Goal: Transaction & Acquisition: Purchase product/service

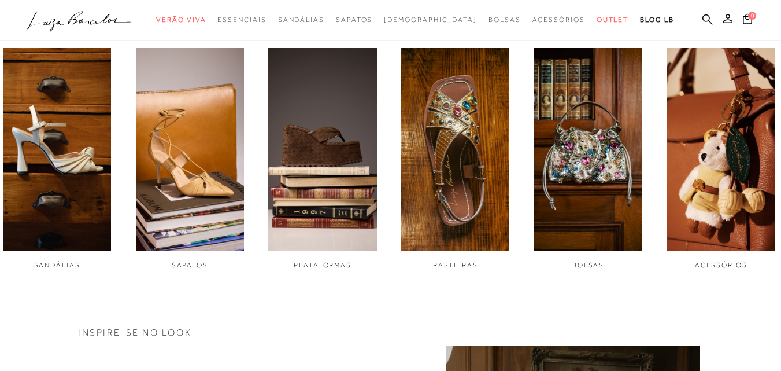
scroll to position [406, 0]
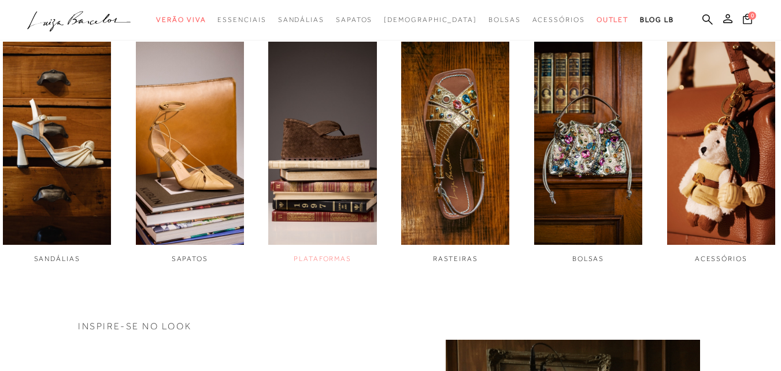
click at [320, 257] on span "PLATAFORMAS" at bounding box center [323, 258] width 58 height 8
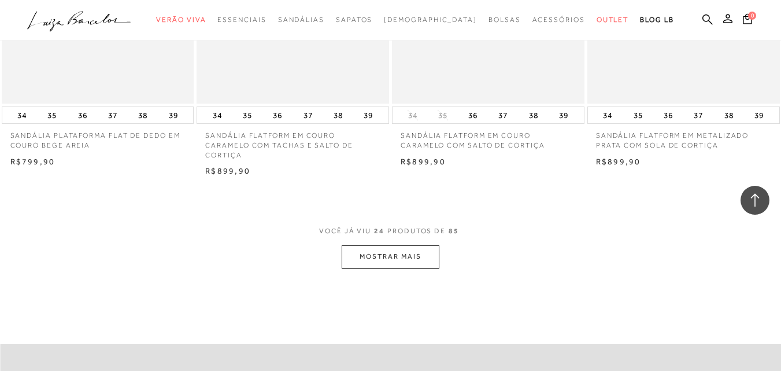
scroll to position [2099, 0]
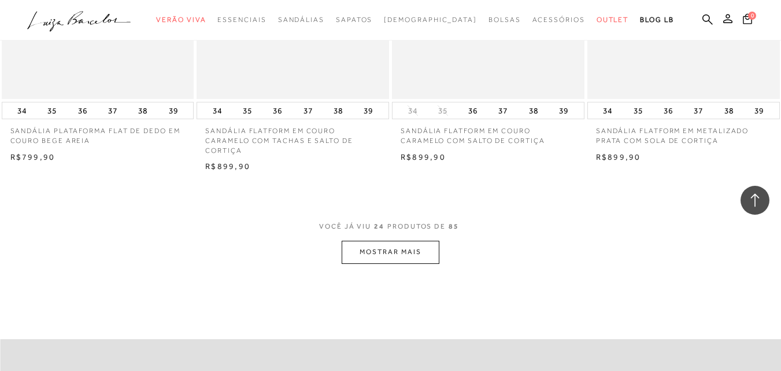
click at [402, 249] on button "MOSTRAR MAIS" at bounding box center [390, 251] width 97 height 23
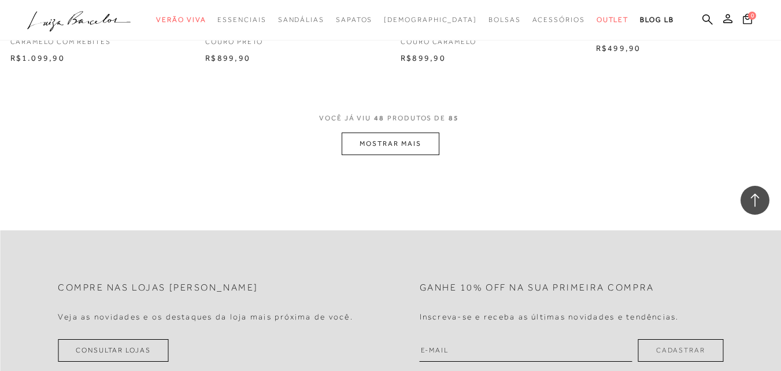
scroll to position [4418, 0]
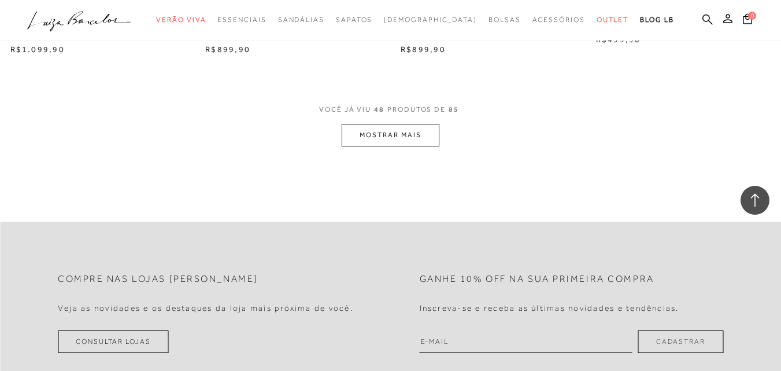
click at [384, 131] on button "MOSTRAR MAIS" at bounding box center [390, 135] width 97 height 23
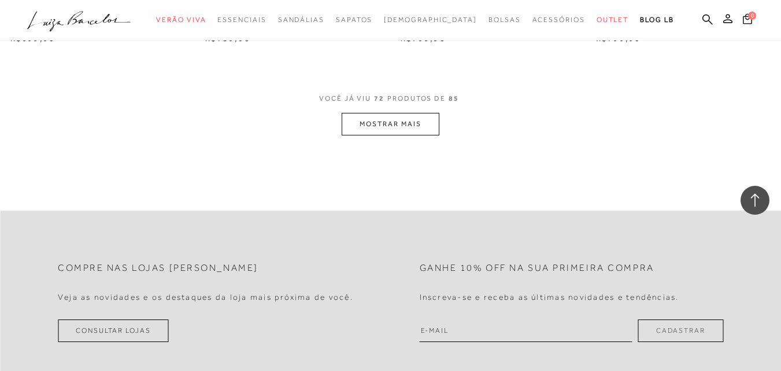
click at [397, 125] on button "MOSTRAR MAIS" at bounding box center [390, 124] width 97 height 23
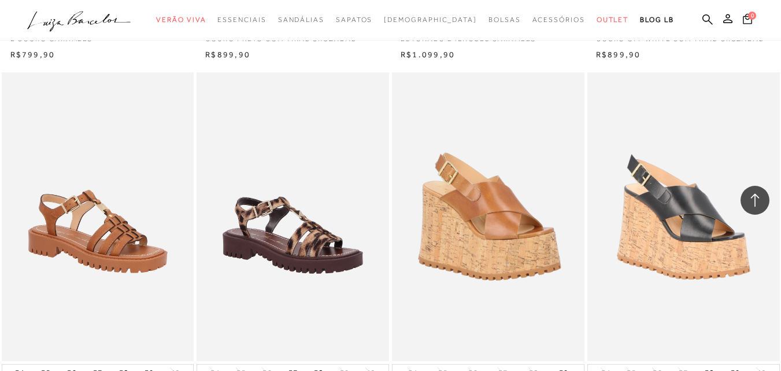
scroll to position [6045, 0]
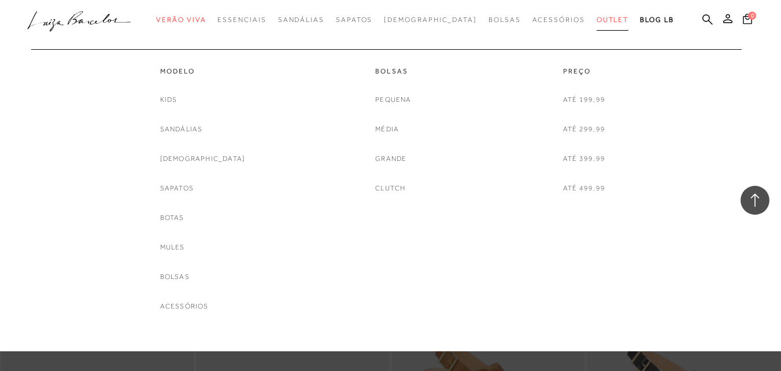
click at [597, 18] on span "Outlet" at bounding box center [613, 20] width 32 height 8
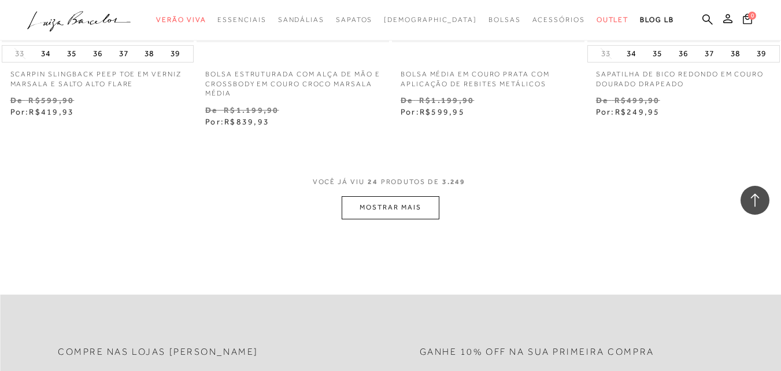
scroll to position [2265, 0]
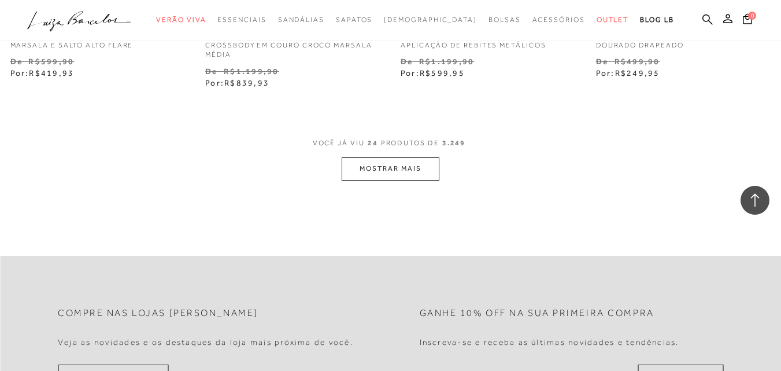
click at [393, 158] on button "MOSTRAR MAIS" at bounding box center [390, 168] width 97 height 23
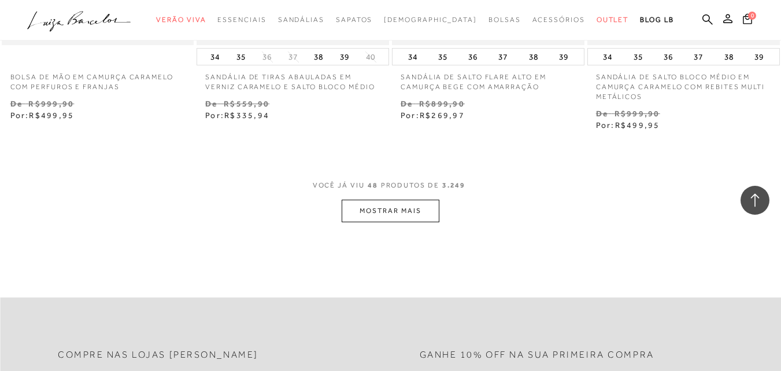
scroll to position [4532, 0]
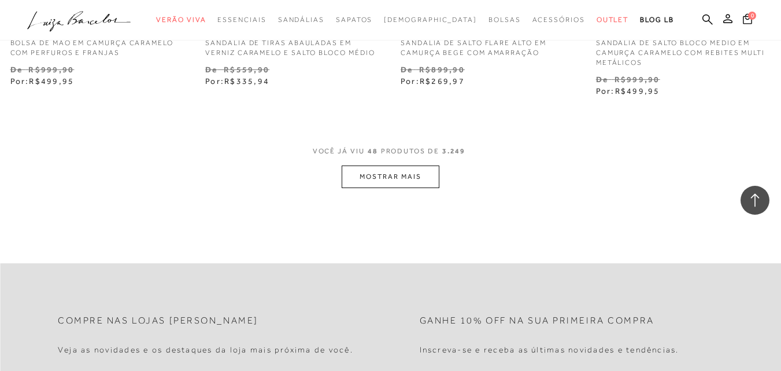
click at [393, 165] on button "MOSTRAR MAIS" at bounding box center [390, 176] width 97 height 23
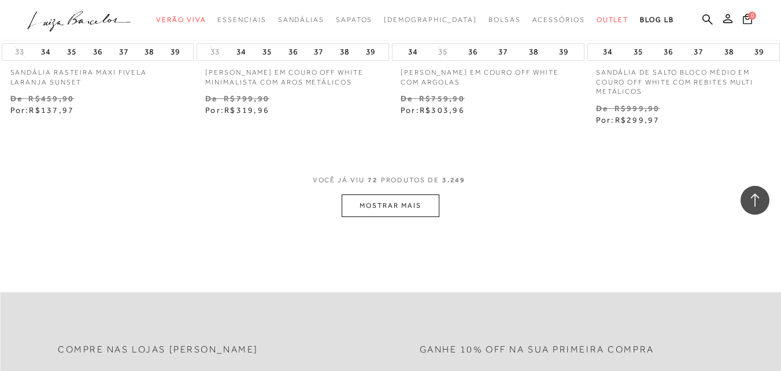
scroll to position [6803, 0]
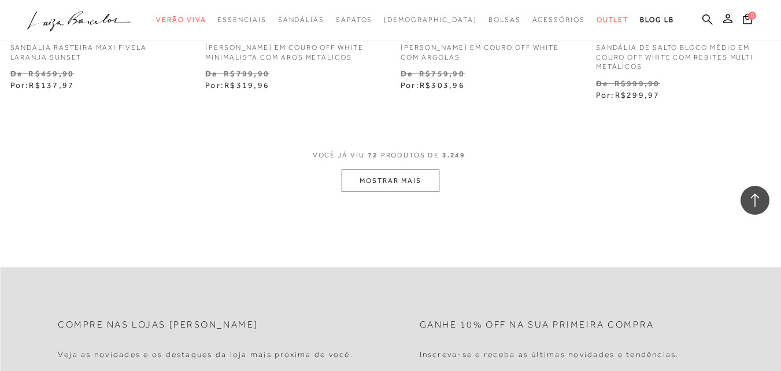
click at [388, 169] on button "MOSTRAR MAIS" at bounding box center [390, 180] width 97 height 23
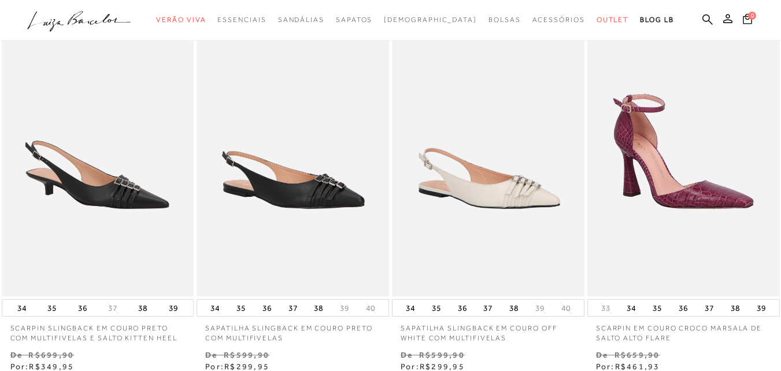
scroll to position [0, 0]
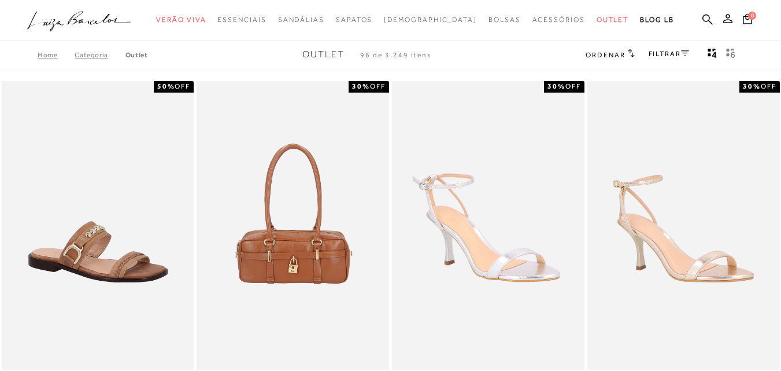
click at [658, 51] on link "FILTRAR" at bounding box center [669, 54] width 40 height 8
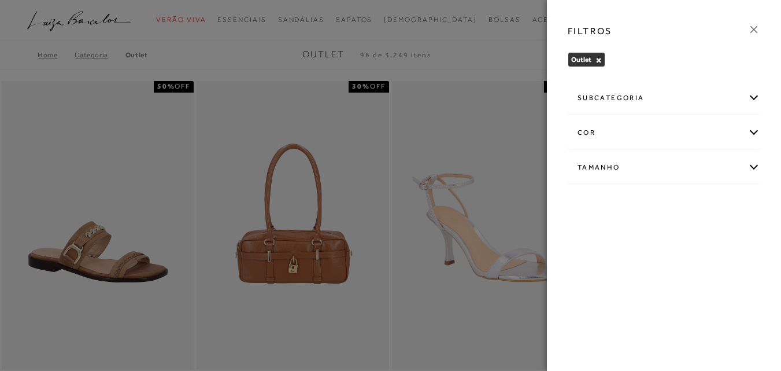
click at [623, 170] on div "Tamanho" at bounding box center [663, 167] width 191 height 31
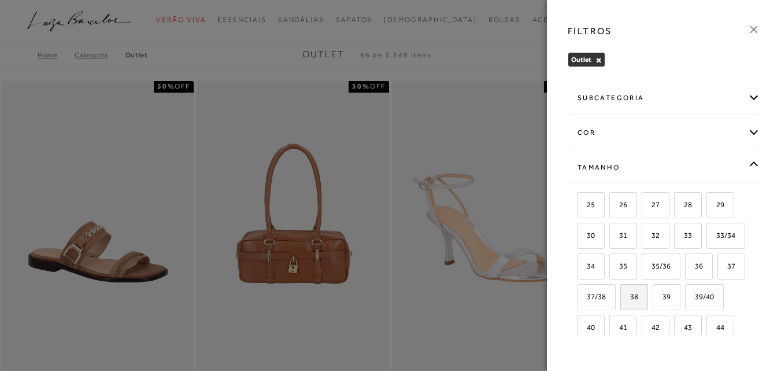
click at [638, 294] on span "38" at bounding box center [629, 296] width 17 height 9
click at [630, 294] on input "38" at bounding box center [625, 299] width 12 height 12
checkbox input "true"
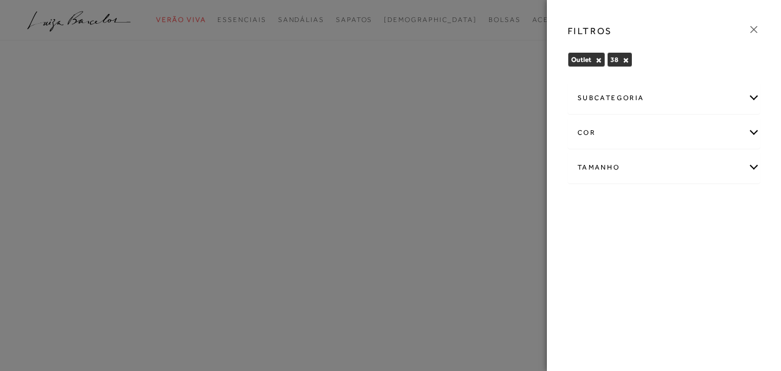
click at [750, 28] on icon at bounding box center [753, 29] width 13 height 13
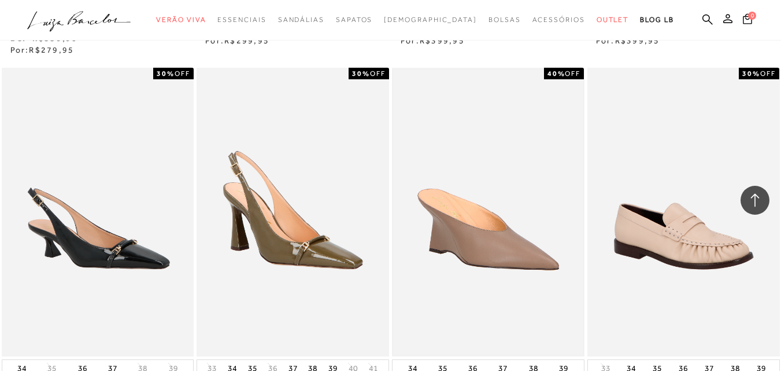
scroll to position [1122, 0]
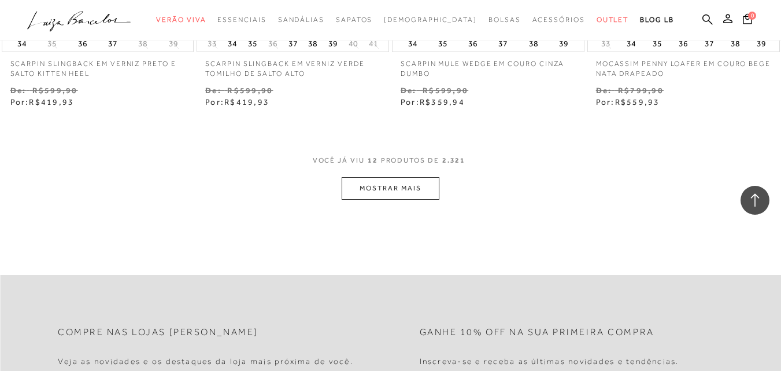
click at [399, 177] on button "MOSTRAR MAIS" at bounding box center [390, 188] width 97 height 23
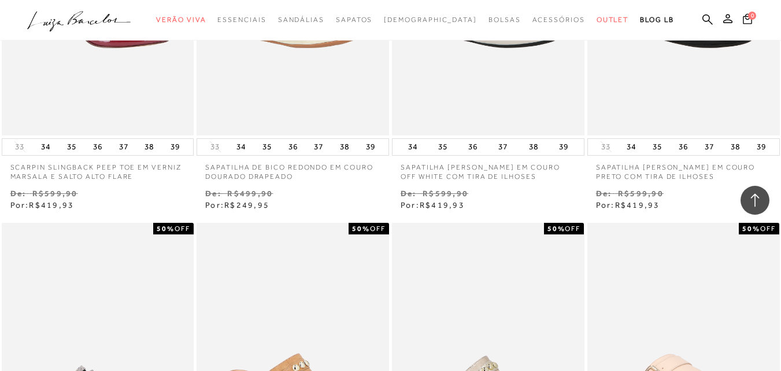
scroll to position [2095, 0]
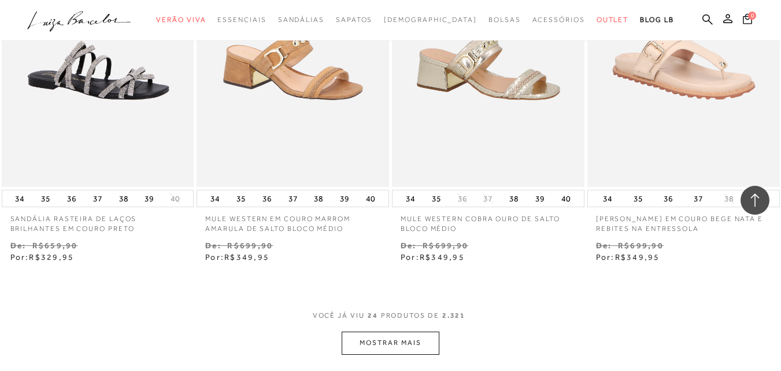
click at [412, 334] on button "MOSTRAR MAIS" at bounding box center [390, 342] width 97 height 23
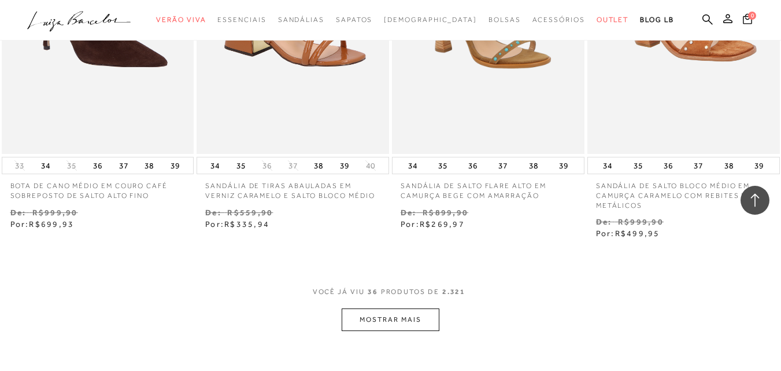
scroll to position [3276, 0]
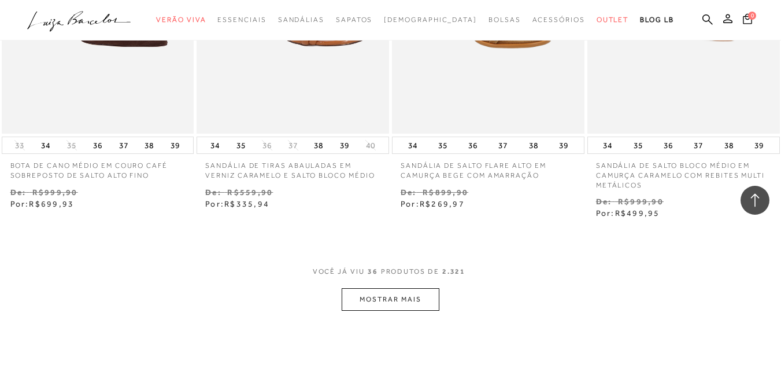
click at [387, 288] on button "MOSTRAR MAIS" at bounding box center [390, 299] width 97 height 23
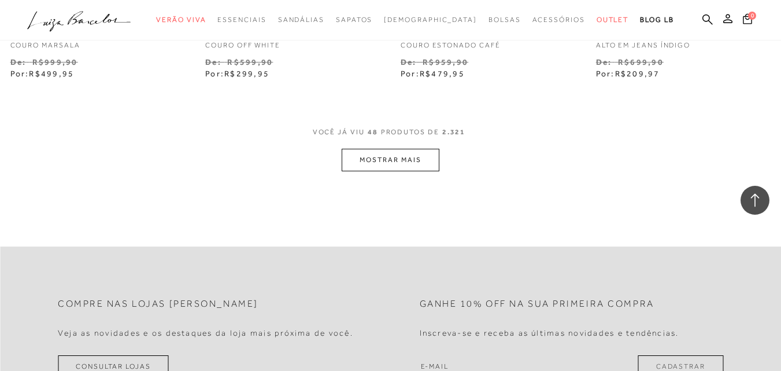
scroll to position [4605, 0]
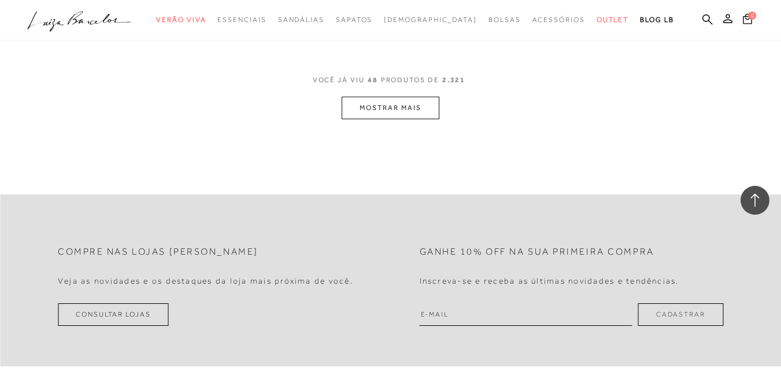
click at [388, 97] on button "MOSTRAR MAIS" at bounding box center [390, 108] width 97 height 23
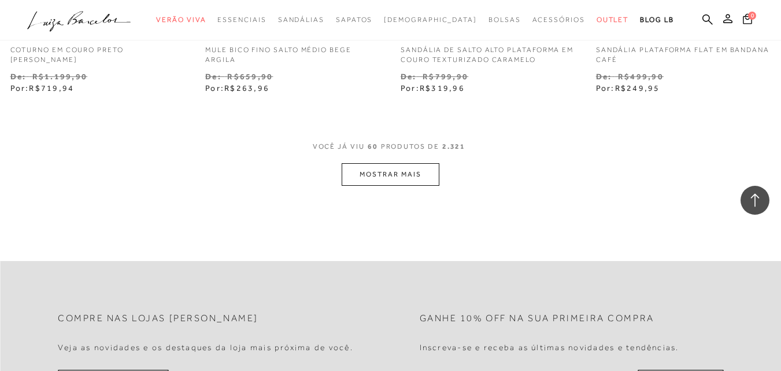
scroll to position [5697, 0]
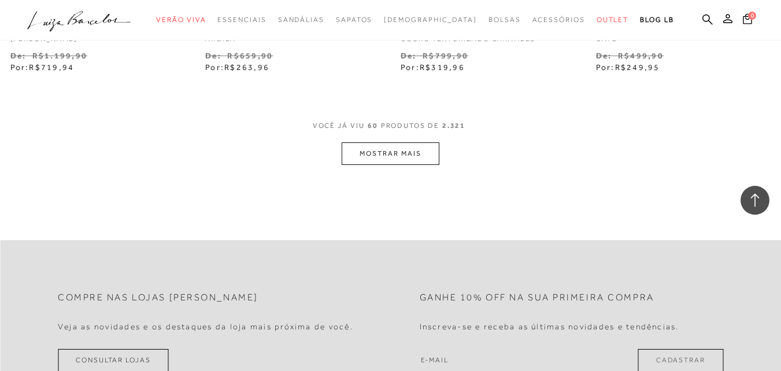
click at [381, 142] on button "MOSTRAR MAIS" at bounding box center [390, 153] width 97 height 23
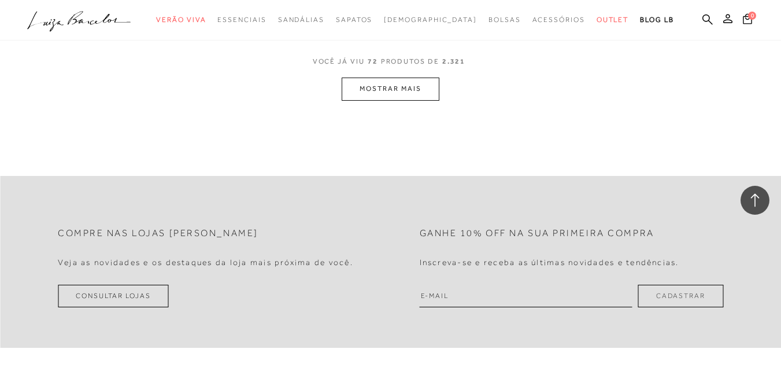
scroll to position [6912, 0]
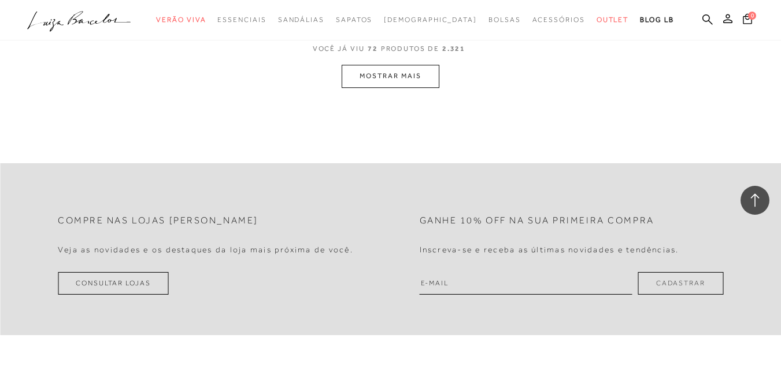
click at [381, 66] on button "MOSTRAR MAIS" at bounding box center [390, 76] width 97 height 23
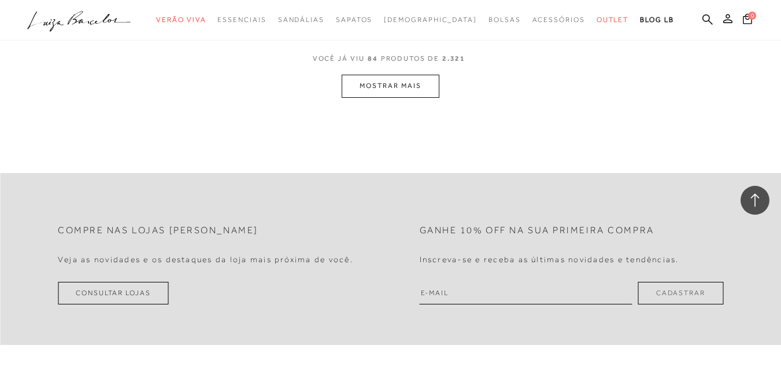
scroll to position [8040, 0]
click at [391, 75] on button "MOSTRAR MAIS" at bounding box center [390, 86] width 97 height 23
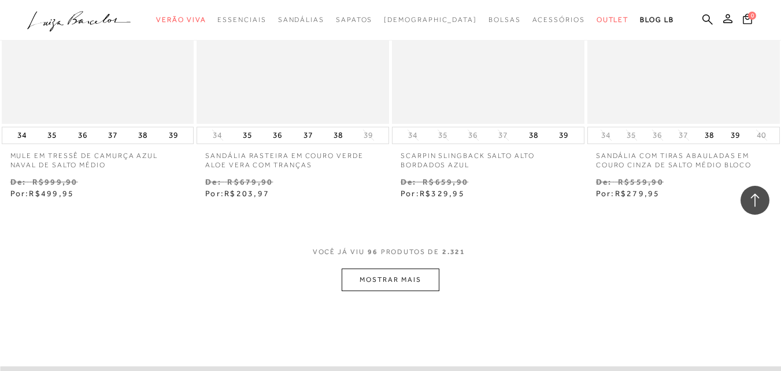
scroll to position [8990, 0]
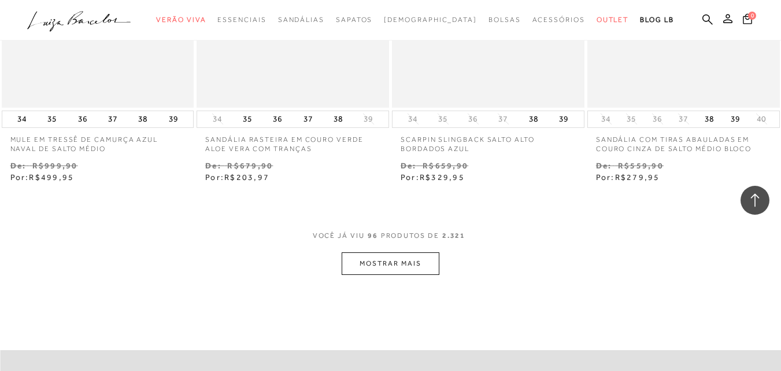
click at [391, 252] on button "MOSTRAR MAIS" at bounding box center [390, 263] width 97 height 23
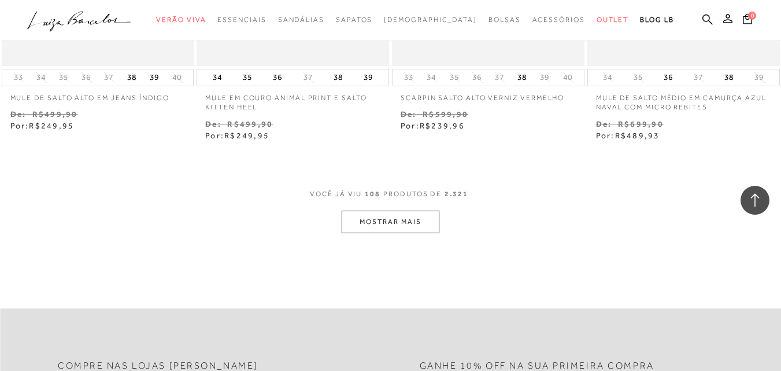
scroll to position [10213, 0]
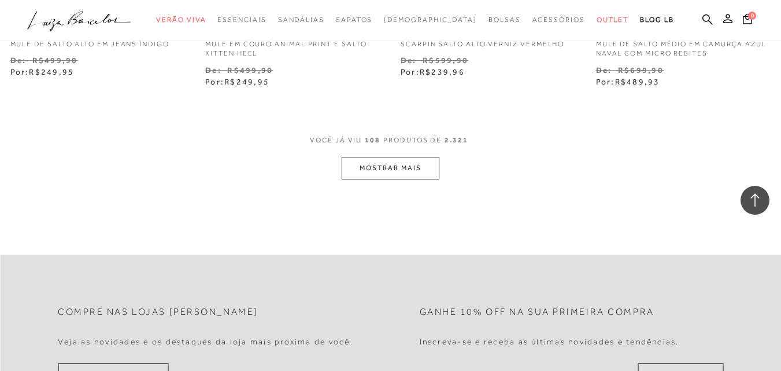
click at [386, 157] on button "MOSTRAR MAIS" at bounding box center [390, 168] width 97 height 23
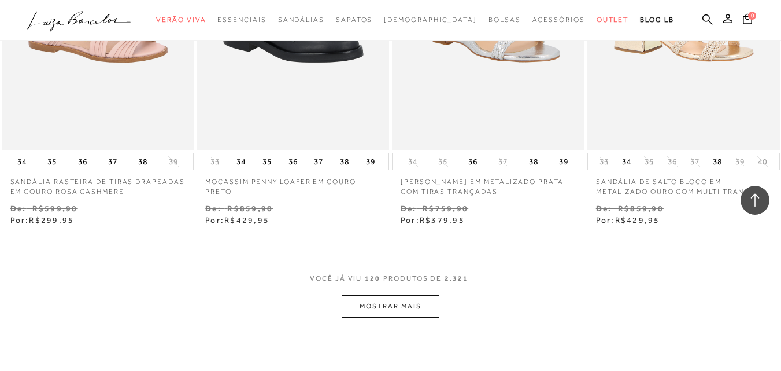
scroll to position [11227, 0]
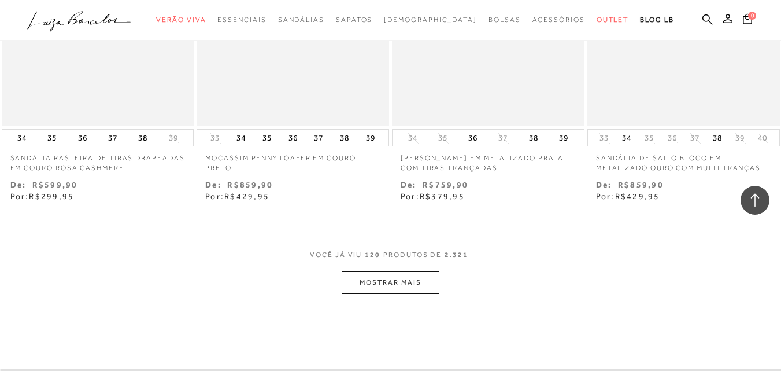
click at [387, 271] on button "MOSTRAR MAIS" at bounding box center [390, 282] width 97 height 23
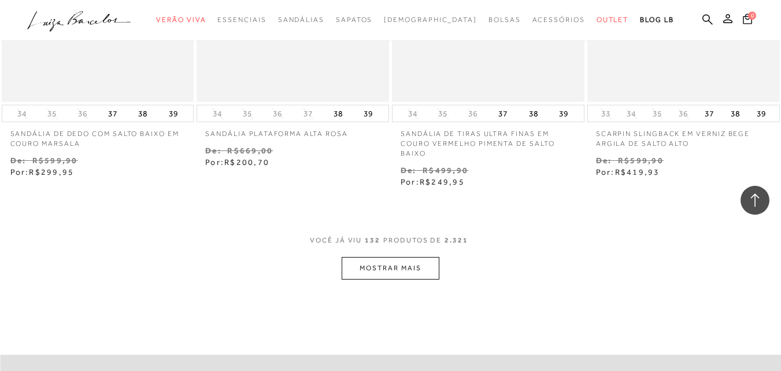
scroll to position [12417, 0]
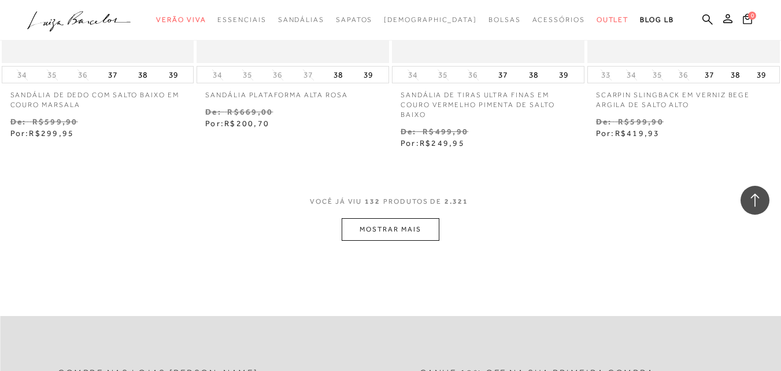
click at [393, 218] on button "MOSTRAR MAIS" at bounding box center [390, 229] width 97 height 23
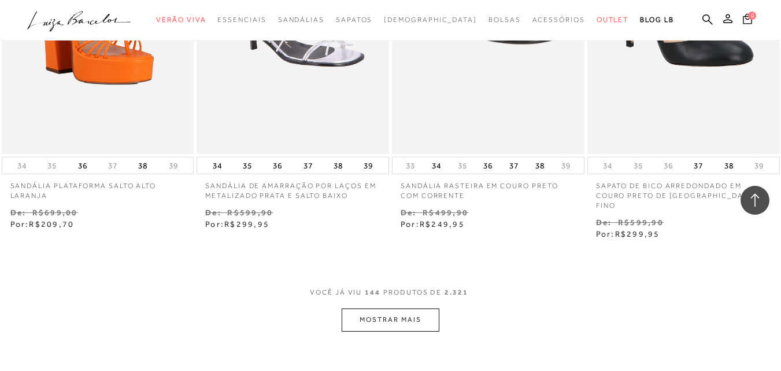
scroll to position [13469, 0]
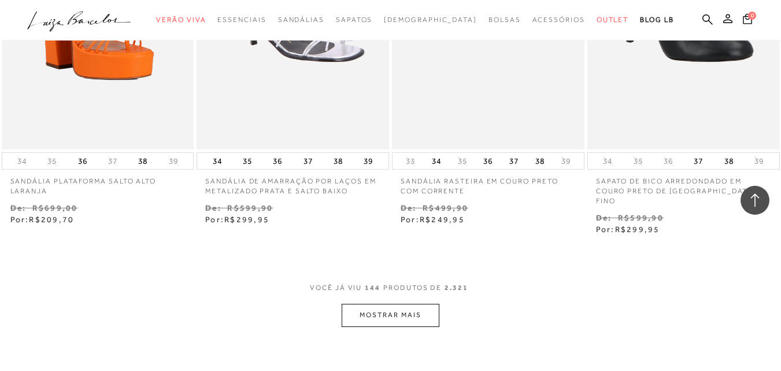
click at [384, 303] on button "MOSTRAR MAIS" at bounding box center [390, 314] width 97 height 23
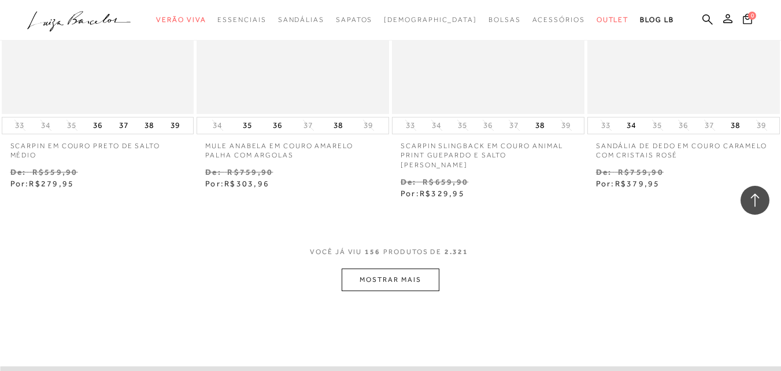
scroll to position [14683, 0]
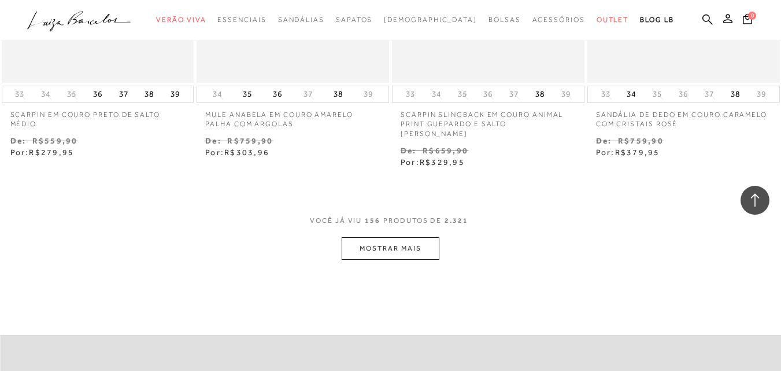
click at [394, 237] on button "MOSTRAR MAIS" at bounding box center [390, 248] width 97 height 23
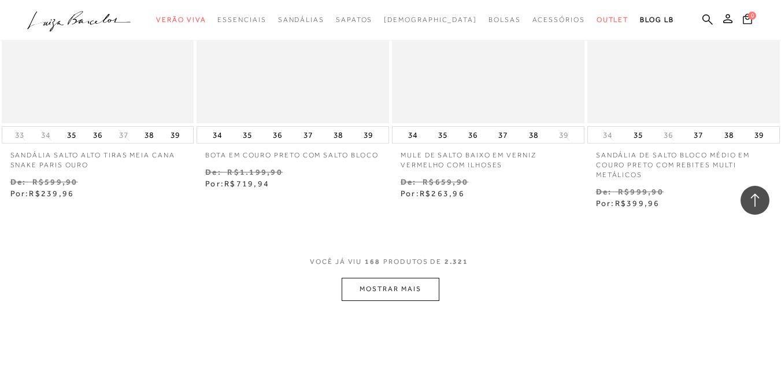
scroll to position [15844, 0]
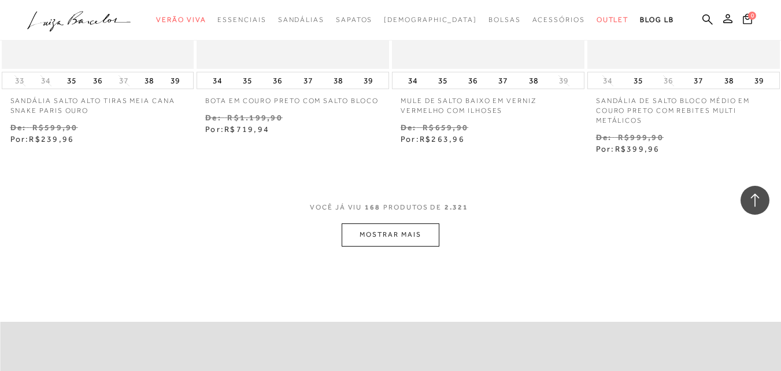
click at [388, 223] on button "MOSTRAR MAIS" at bounding box center [390, 234] width 97 height 23
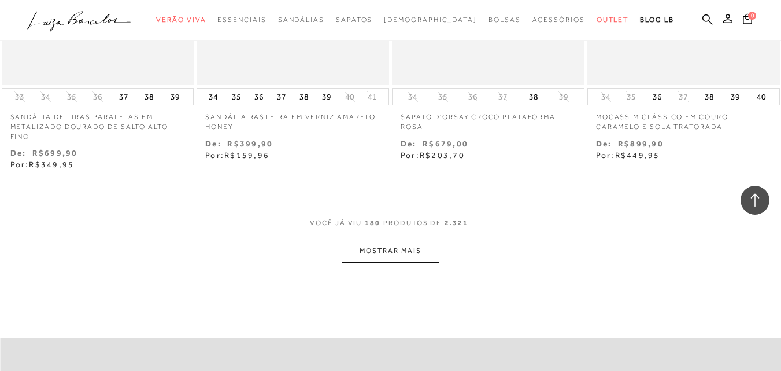
scroll to position [16980, 0]
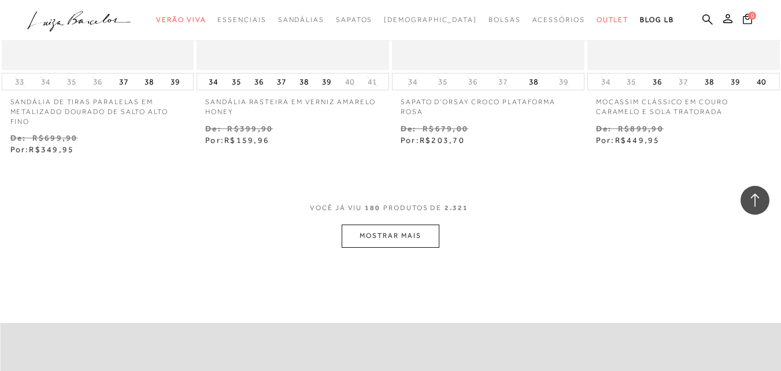
click at [393, 224] on button "MOSTRAR MAIS" at bounding box center [390, 235] width 97 height 23
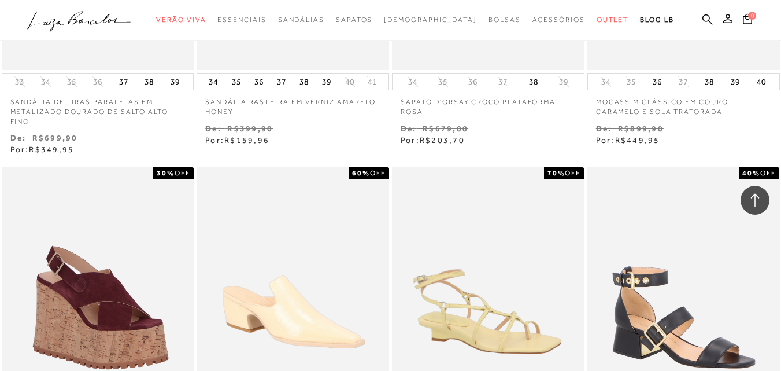
click at [780, 364] on div "40% OFF SANDÁLIA DE SALTO MÉDIO EM COURO PRETO COM [PERSON_NAME] 34 35 36 37" at bounding box center [683, 348] width 195 height 367
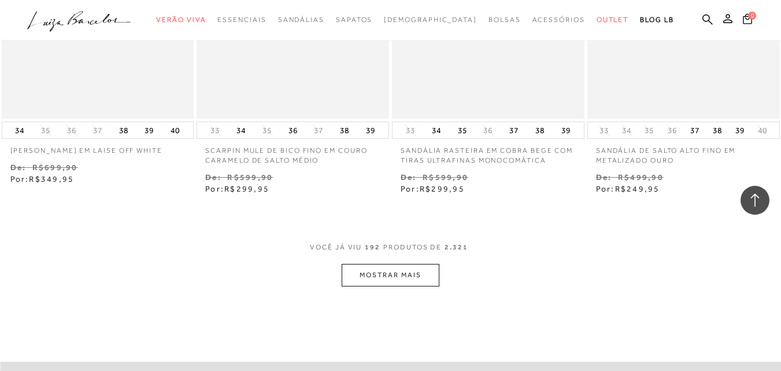
scroll to position [18117, 0]
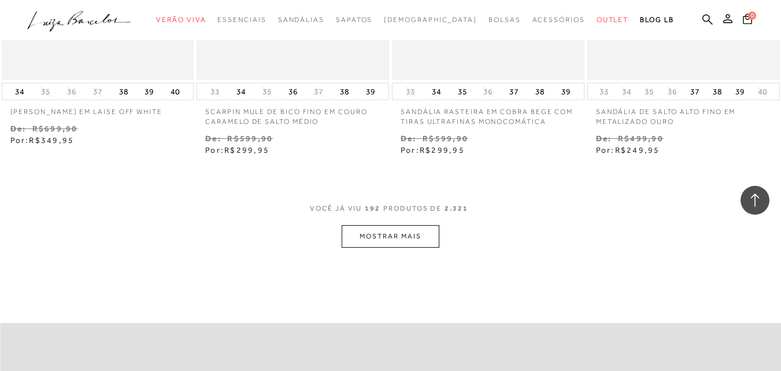
click at [389, 225] on button "MOSTRAR MAIS" at bounding box center [390, 236] width 97 height 23
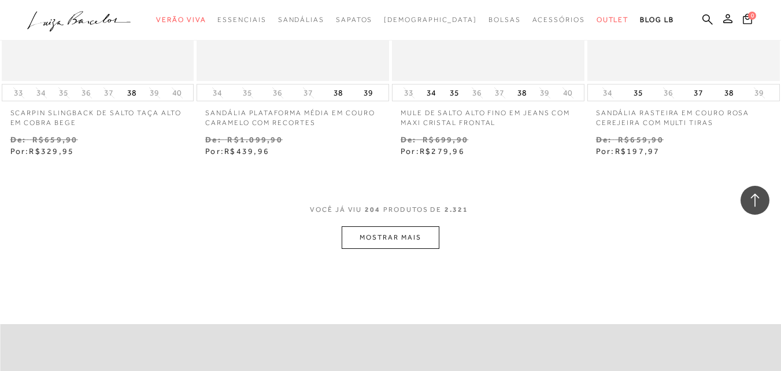
scroll to position [19285, 0]
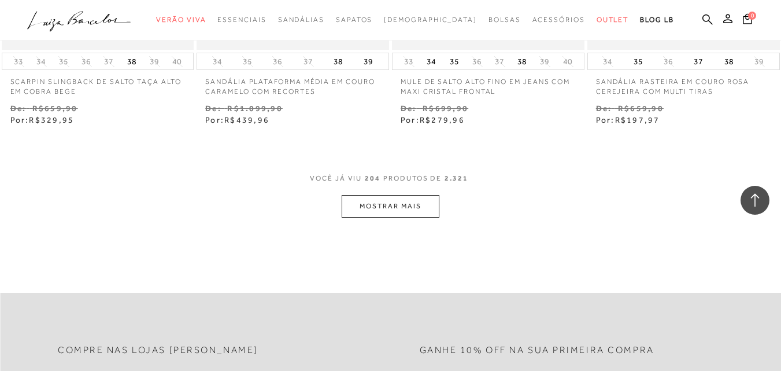
click at [393, 195] on button "MOSTRAR MAIS" at bounding box center [390, 206] width 97 height 23
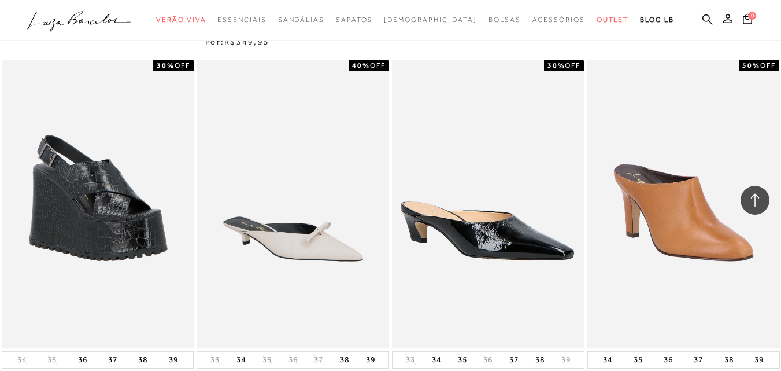
scroll to position [19834, 0]
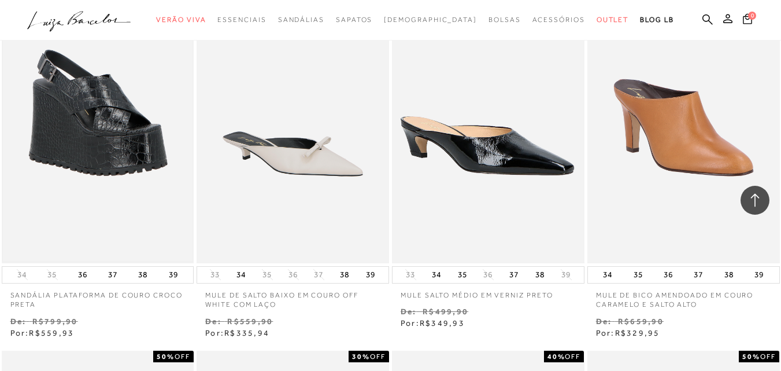
click at [102, 86] on img at bounding box center [98, 118] width 190 height 285
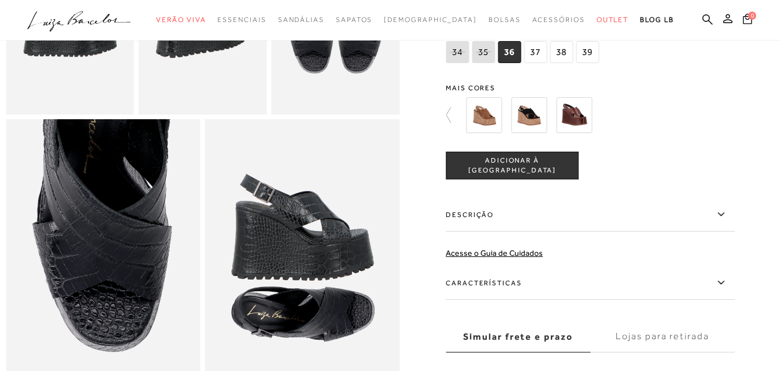
scroll to position [132, 0]
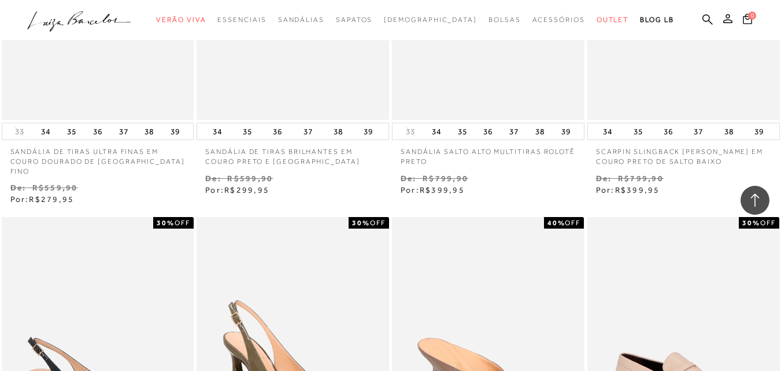
scroll to position [973, 0]
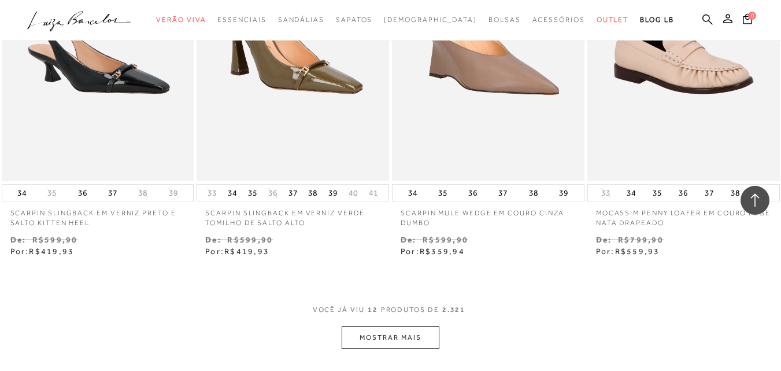
click at [401, 326] on button "MOSTRAR MAIS" at bounding box center [390, 337] width 97 height 23
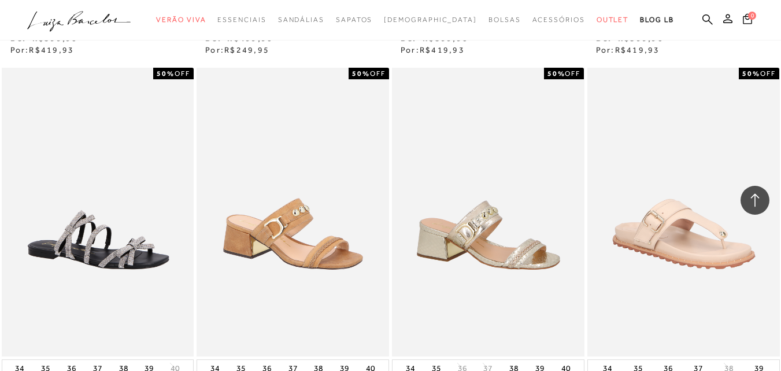
scroll to position [2250, 0]
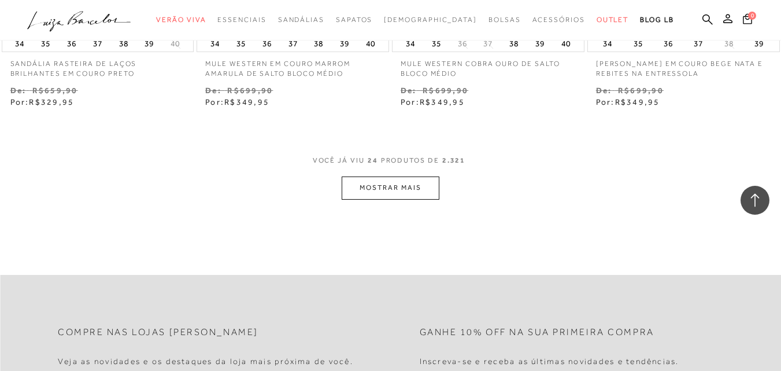
click at [391, 177] on button "MOSTRAR MAIS" at bounding box center [390, 187] width 97 height 23
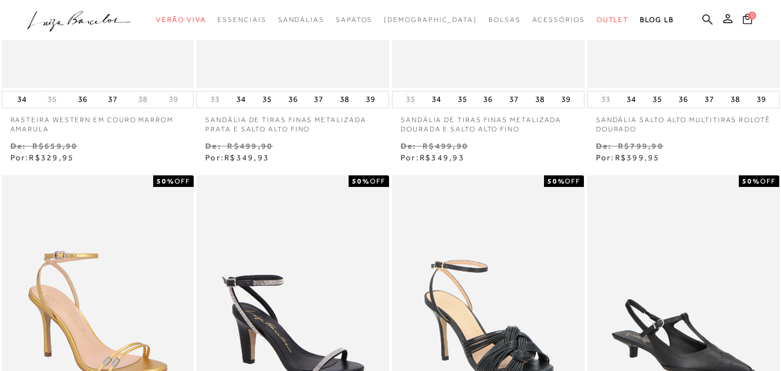
scroll to position [0, 0]
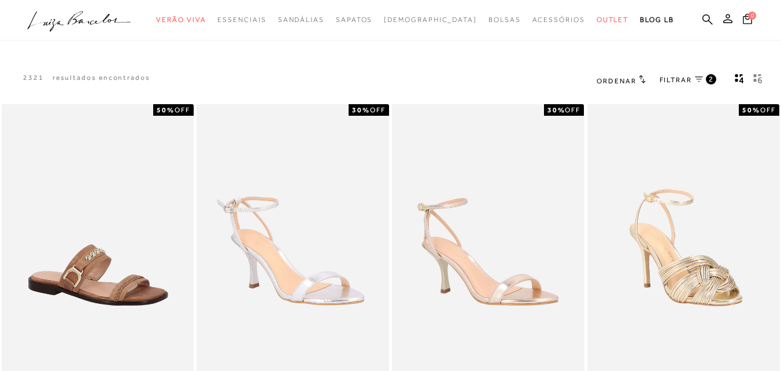
click at [624, 79] on span "Ordenar" at bounding box center [616, 81] width 39 height 8
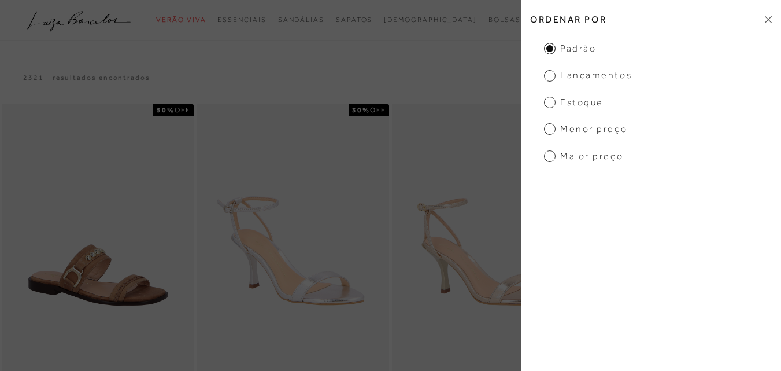
click at [549, 128] on span "Menor Preço" at bounding box center [585, 129] width 83 height 13
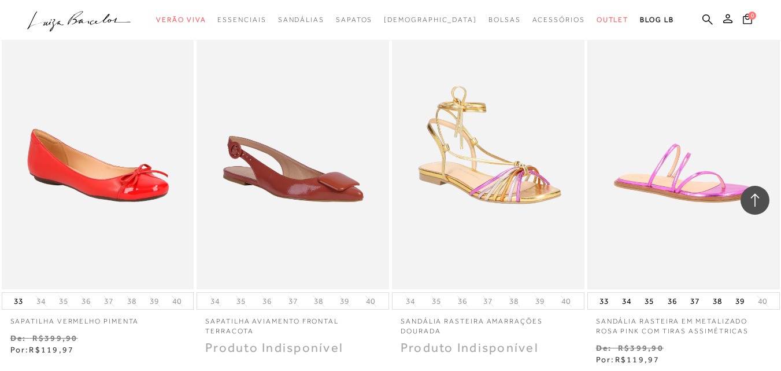
scroll to position [1179, 0]
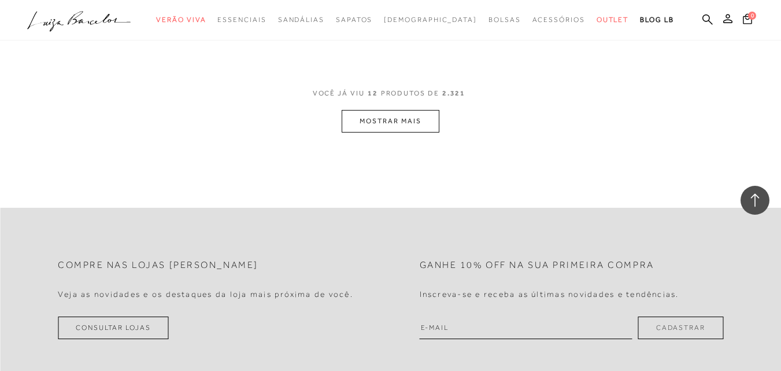
click at [409, 119] on button "MOSTRAR MAIS" at bounding box center [390, 121] width 97 height 23
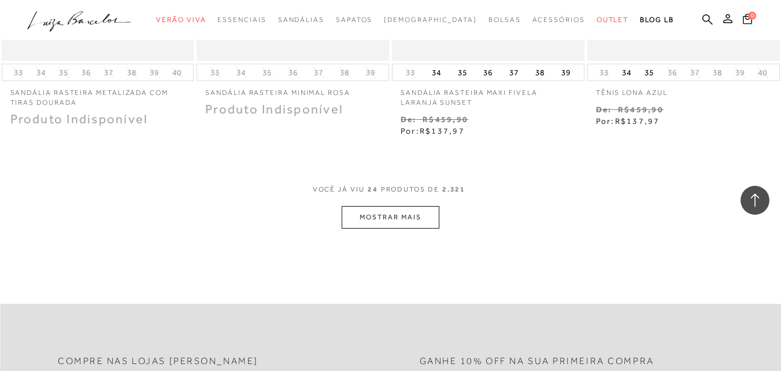
scroll to position [2234, 0]
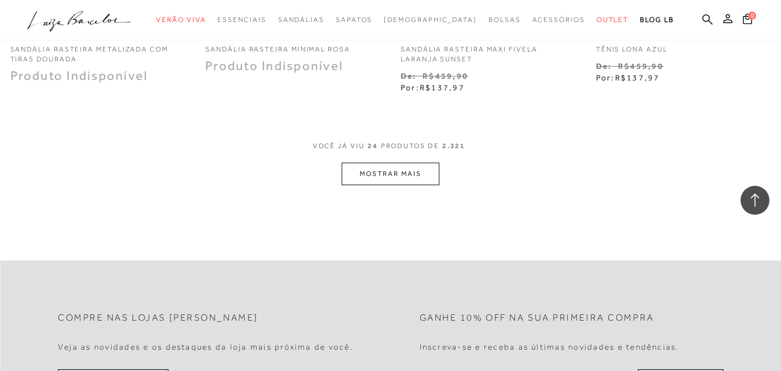
click at [402, 173] on button "MOSTRAR MAIS" at bounding box center [390, 173] width 97 height 23
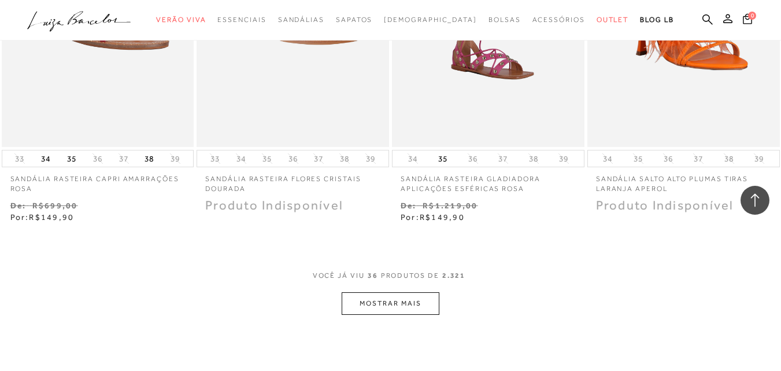
scroll to position [3245, 0]
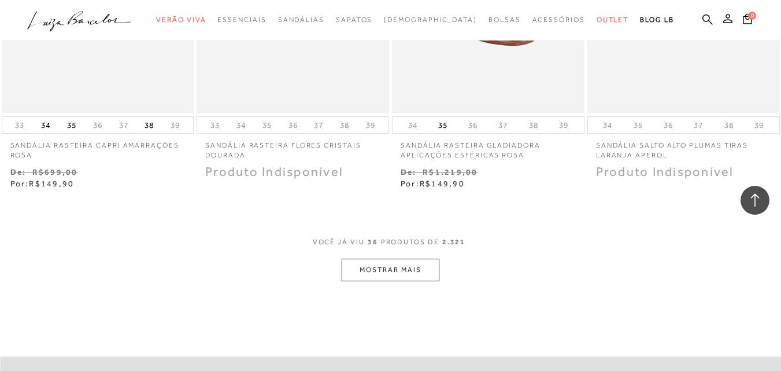
click at [405, 258] on button "MOSTRAR MAIS" at bounding box center [390, 269] width 97 height 23
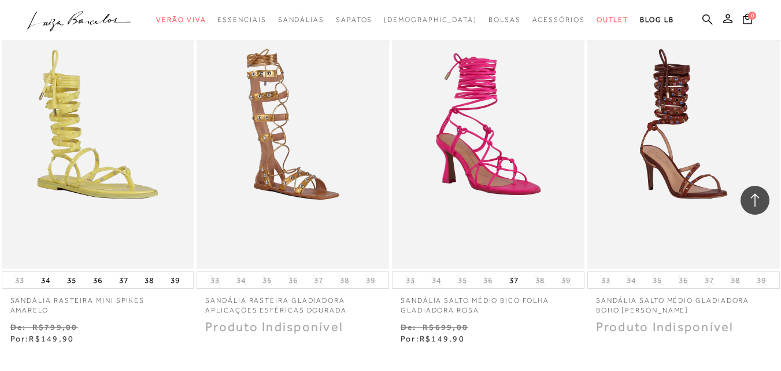
scroll to position [4542, 0]
